Goal: Task Accomplishment & Management: Manage account settings

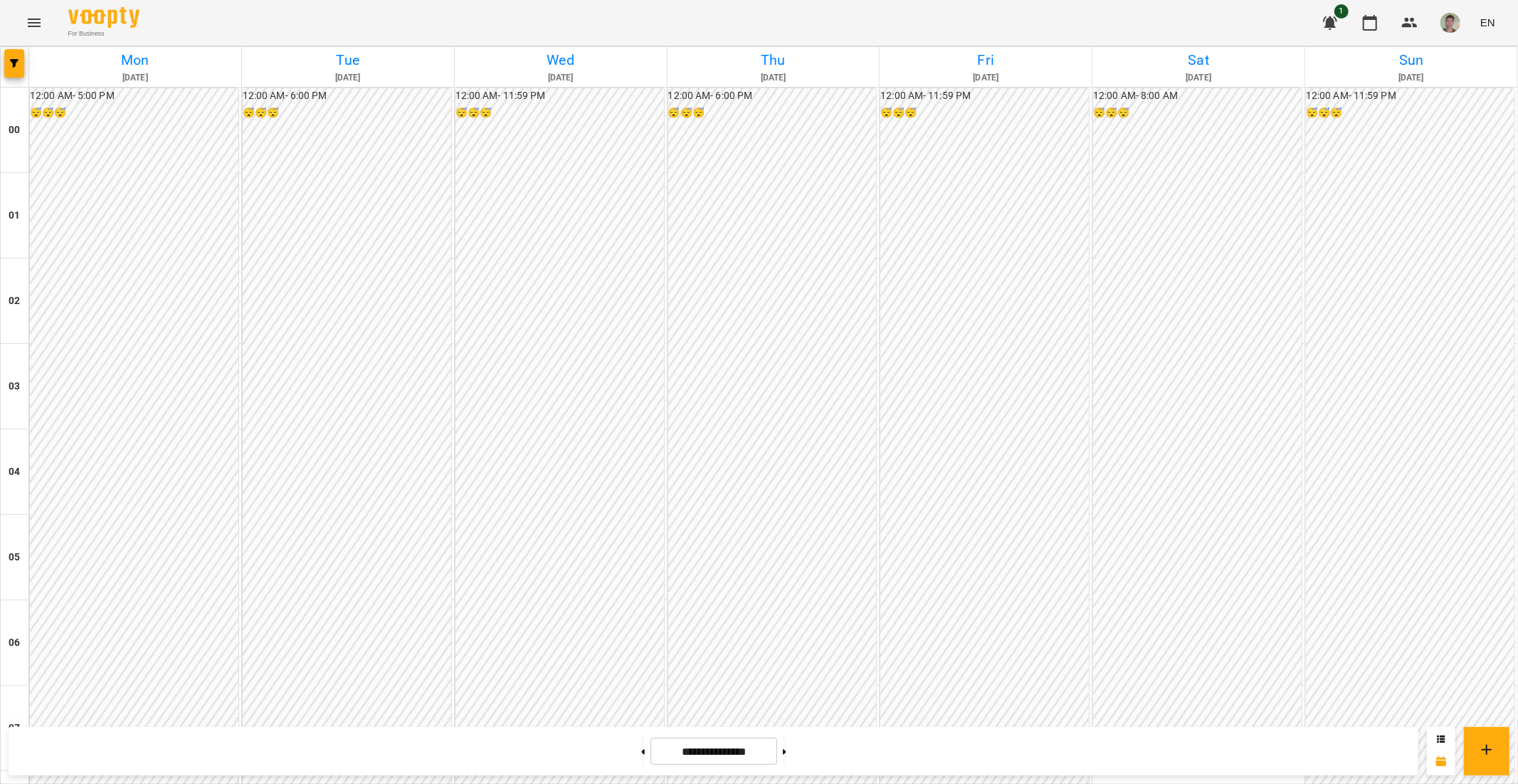
scroll to position [1022, 0]
click at [757, 713] on button at bounding box center [785, 752] width 4 height 32
type input "**********"
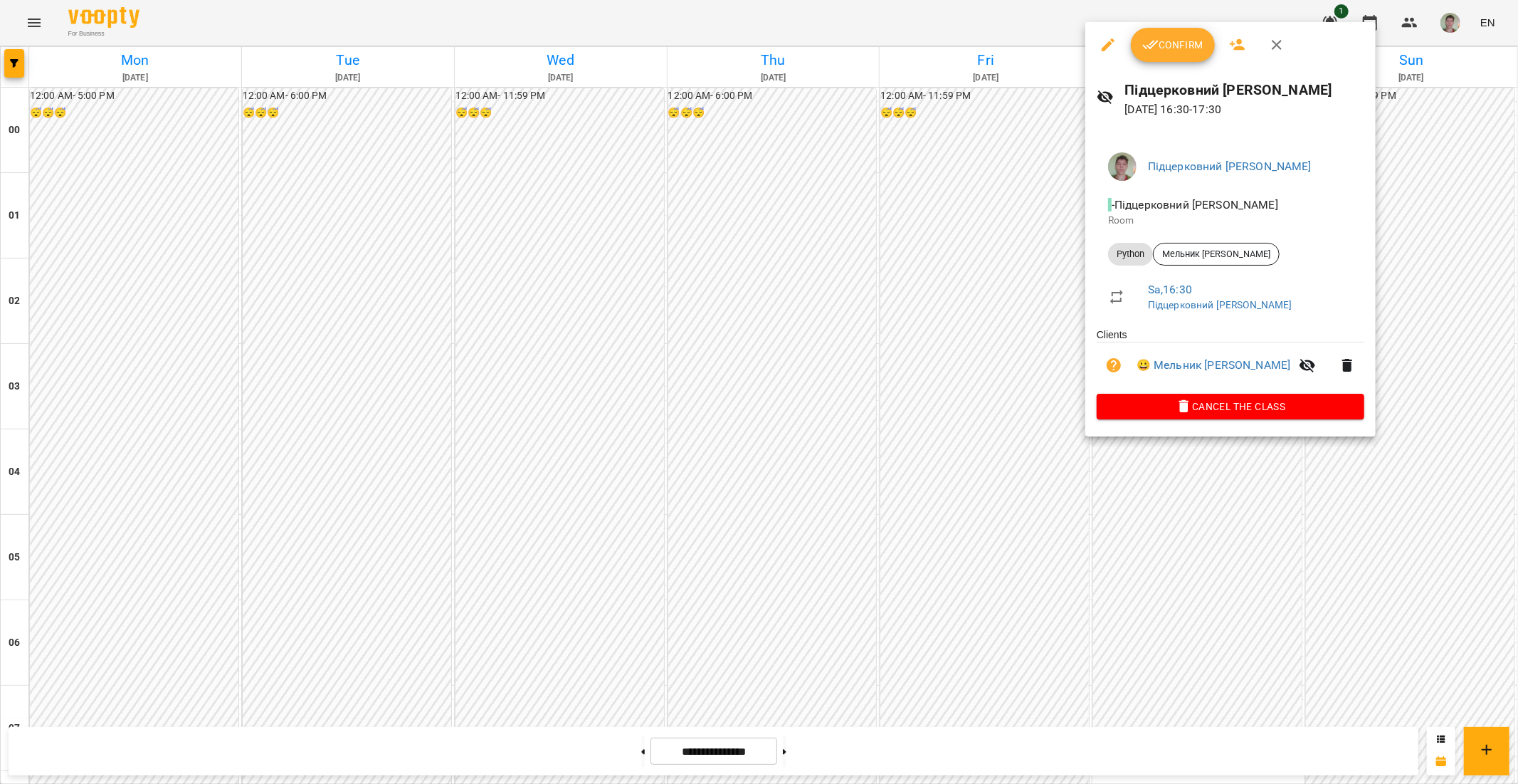
click at [757, 554] on div at bounding box center [759, 392] width 1518 height 784
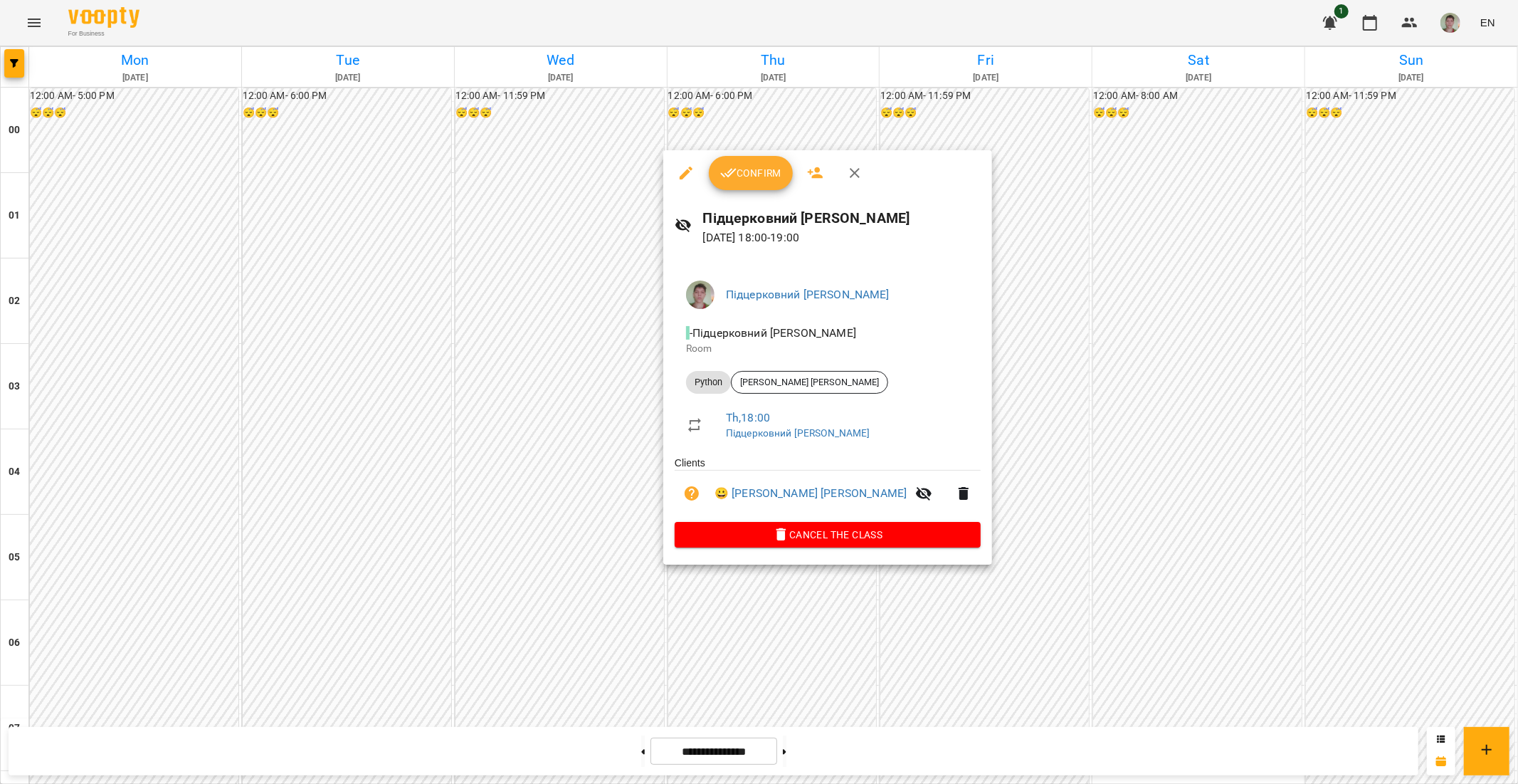
click at [751, 183] on button "Confirm" at bounding box center [752, 173] width 84 height 34
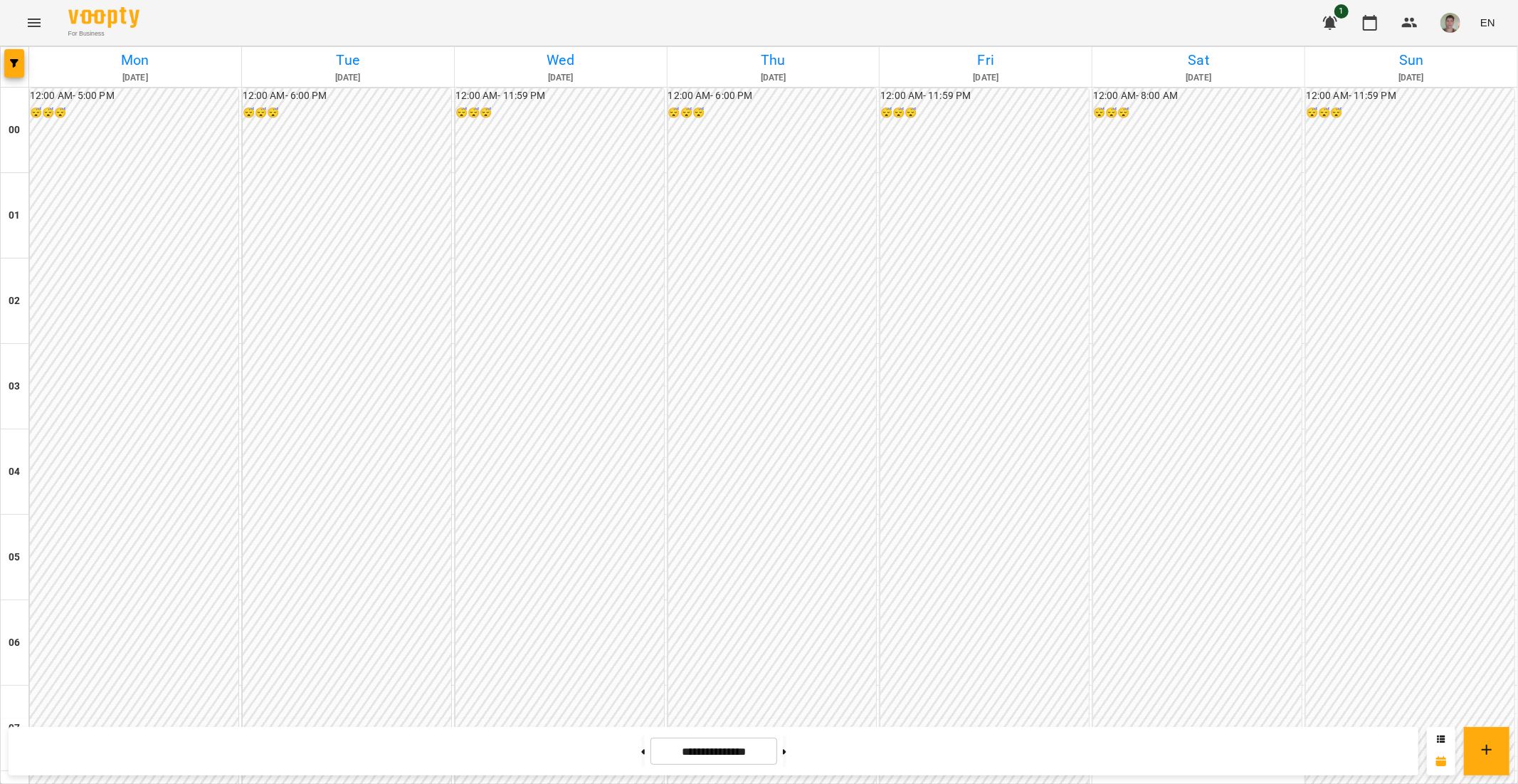
scroll to position [791, 0]
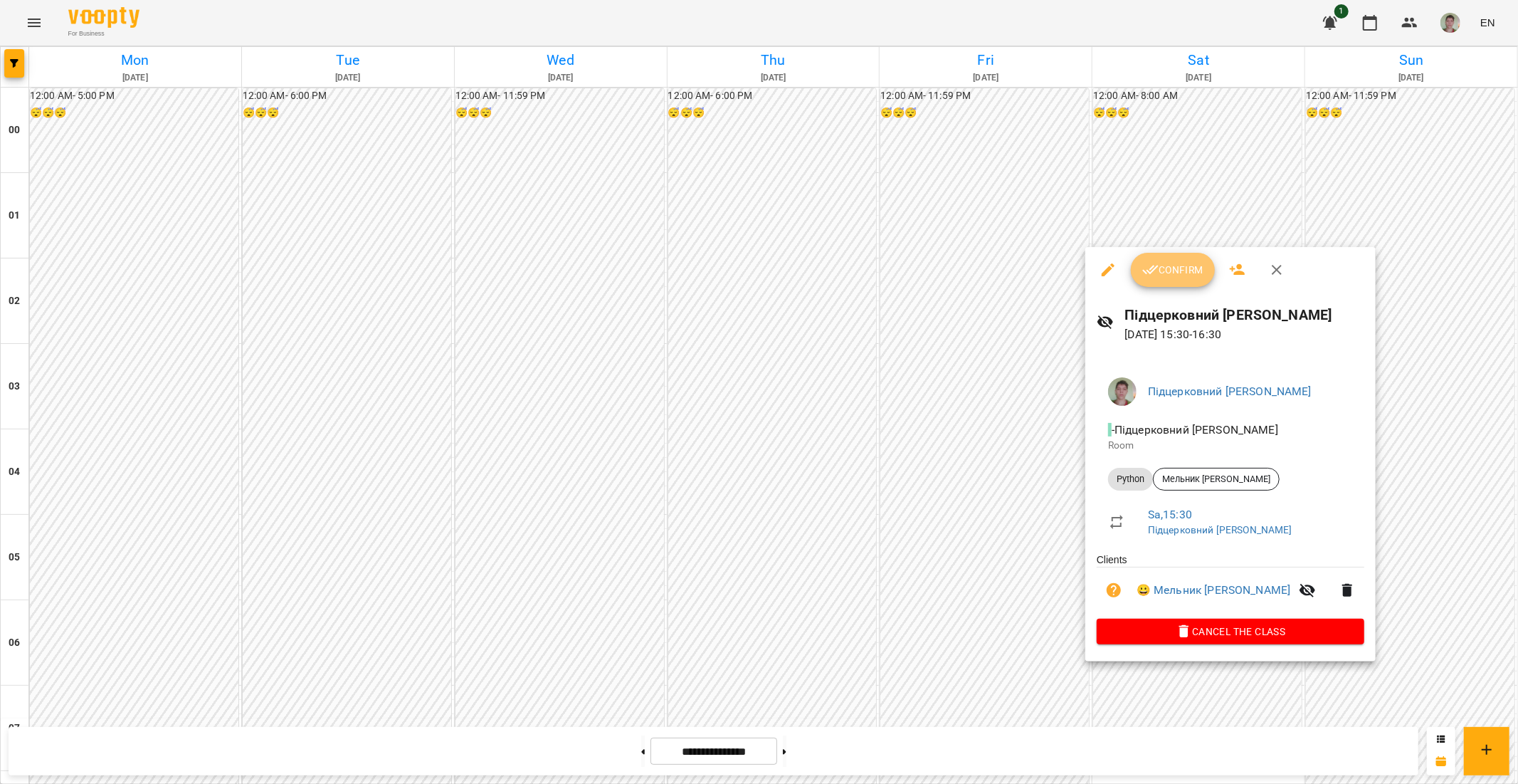
click at [757, 284] on button "Confirm" at bounding box center [1173, 270] width 84 height 34
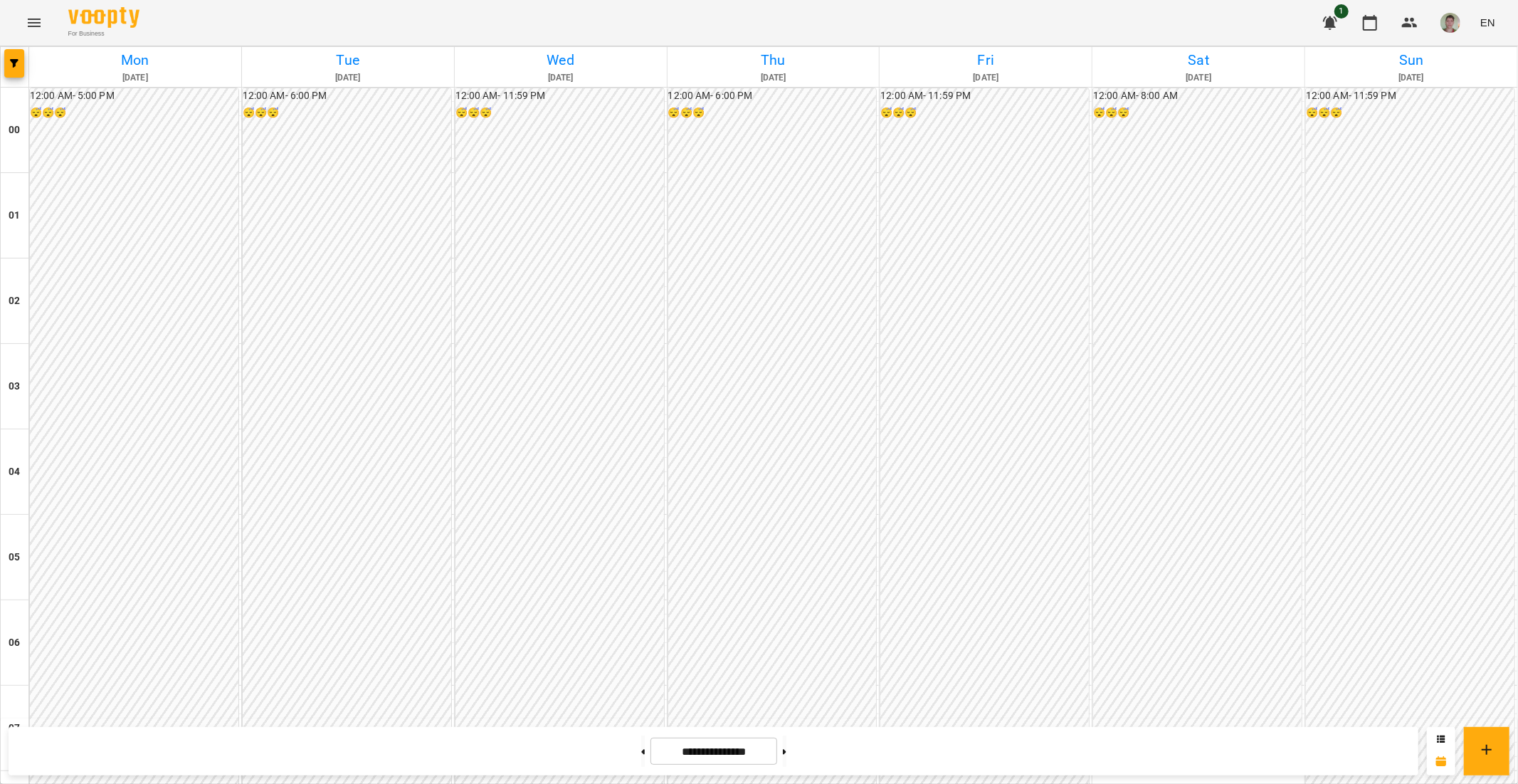
scroll to position [1107, 0]
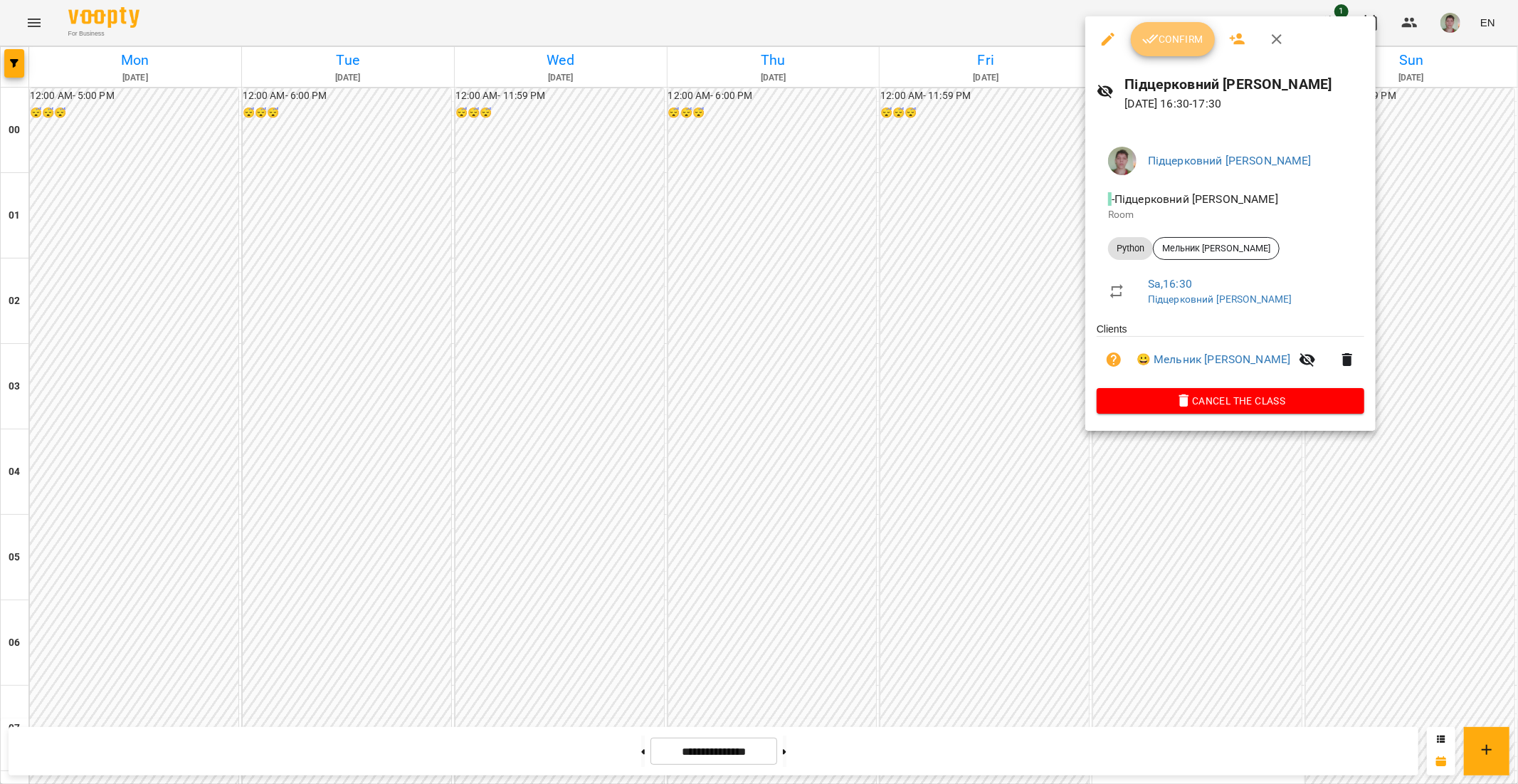
click at [757, 37] on span "Confirm" at bounding box center [1173, 39] width 61 height 17
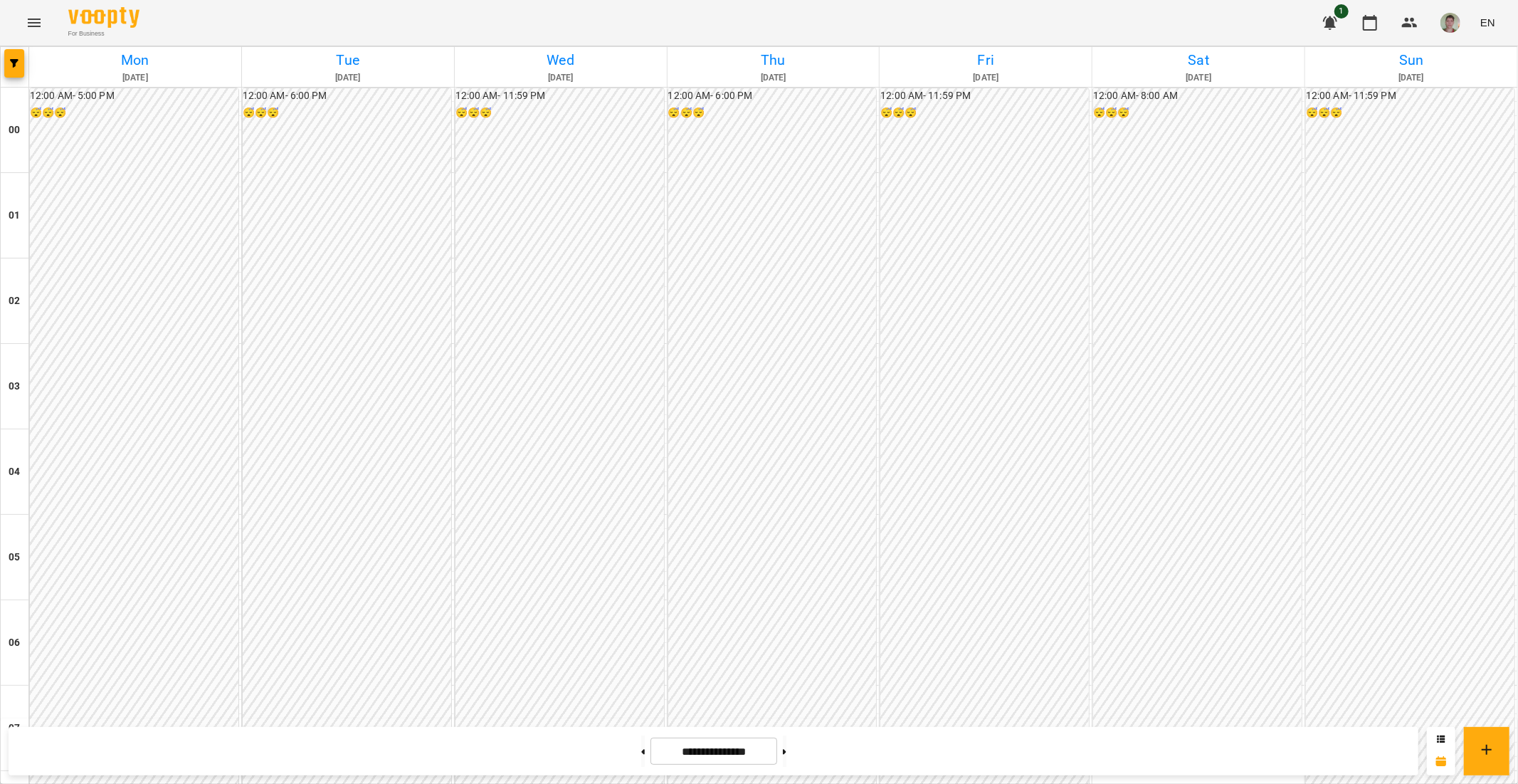
scroll to position [1028, 0]
